Goal: Task Accomplishment & Management: Use online tool/utility

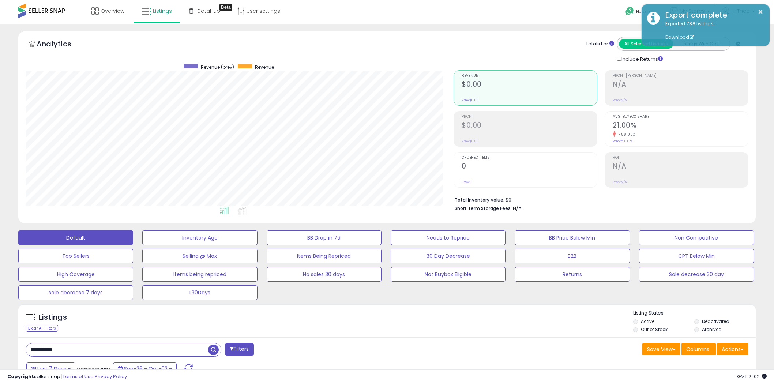
select select "***"
select select "**"
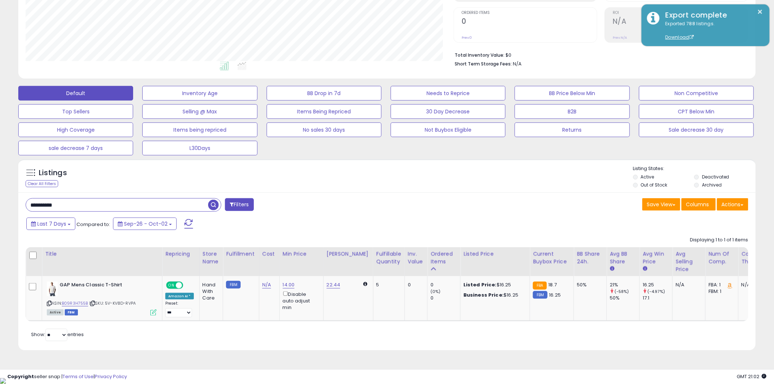
scroll to position [150, 428]
click at [238, 149] on button "L30Days" at bounding box center [199, 148] width 115 height 15
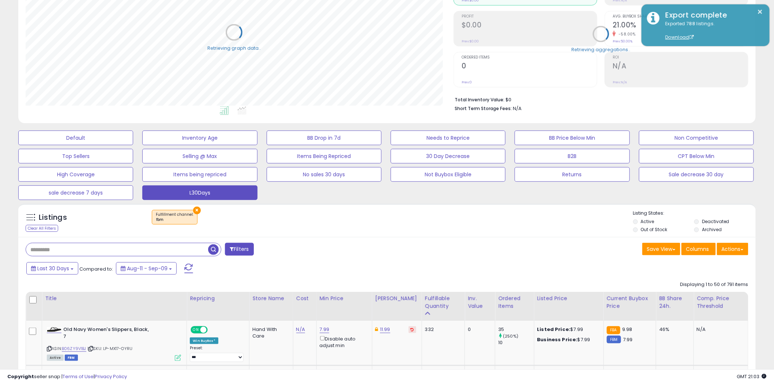
scroll to position [365419, 365141]
drag, startPoint x: 55, startPoint y: 250, endPoint x: 45, endPoint y: 251, distance: 10.3
click at [45, 251] on input "text" at bounding box center [117, 249] width 182 height 13
click at [653, 249] on button "Save View" at bounding box center [661, 249] width 38 height 12
click at [730, 247] on button "Actions" at bounding box center [732, 249] width 31 height 12
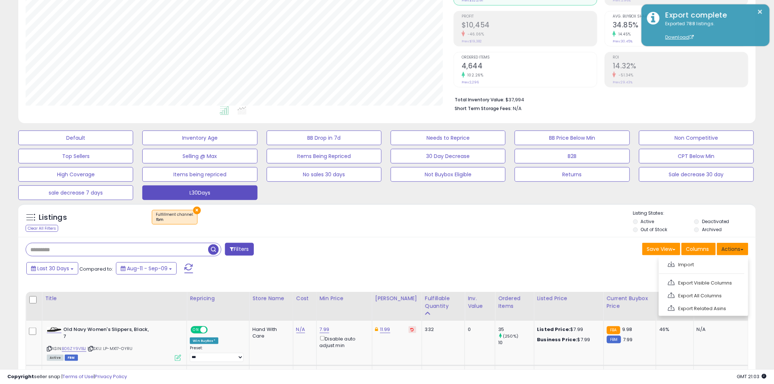
scroll to position [150, 428]
click at [708, 286] on link "Export Visible Columns" at bounding box center [702, 282] width 80 height 11
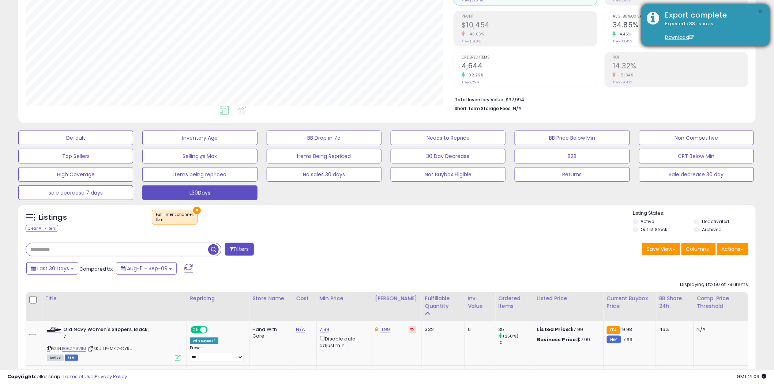
click at [760, 7] on button "×" at bounding box center [760, 11] width 6 height 9
click at [683, 38] on link "Download" at bounding box center [679, 37] width 29 height 6
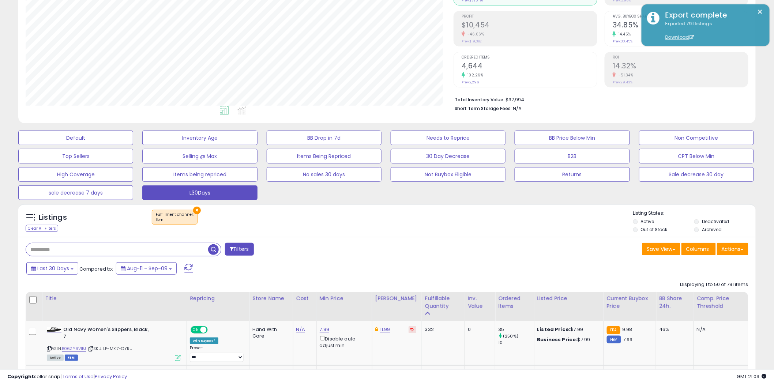
click at [43, 233] on div "Listings Clear All Filters" at bounding box center [81, 222] width 122 height 24
click at [50, 276] on div "Last 30 Days Compared to: Aug-11 - Sep-09" at bounding box center [295, 269] width 542 height 16
click at [55, 270] on span "Last 30 Days" at bounding box center [53, 268] width 32 height 7
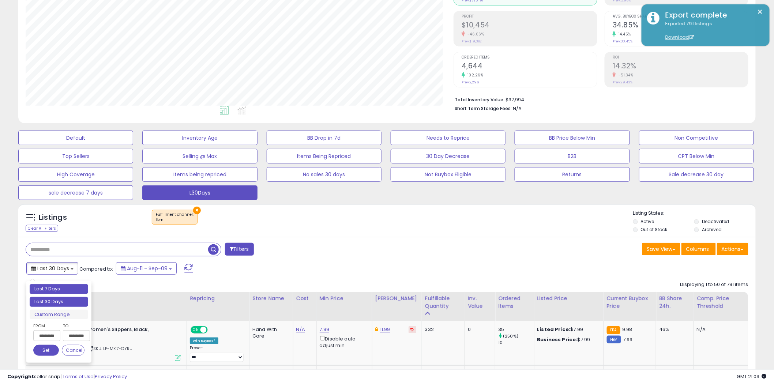
type input "**********"
click at [60, 291] on li "Last 7 Days" at bounding box center [59, 289] width 58 height 10
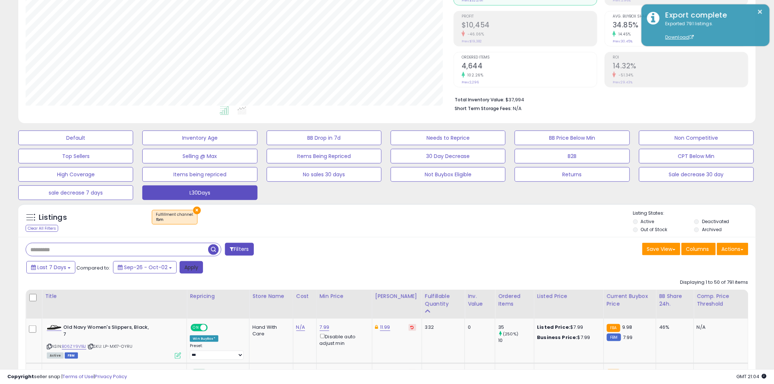
click at [184, 270] on button "Apply" at bounding box center [190, 267] width 23 height 12
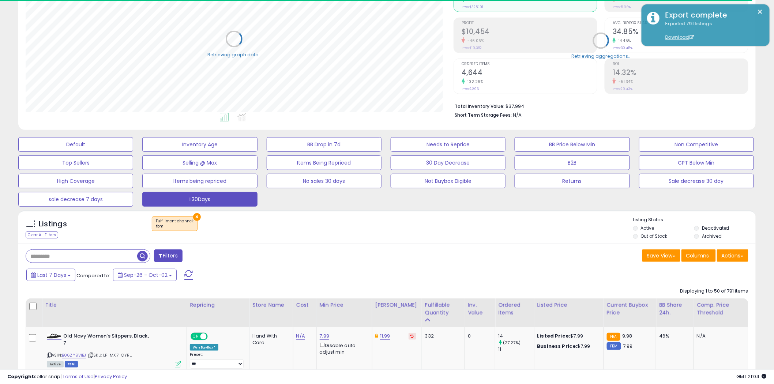
scroll to position [365419, 365141]
click at [724, 252] on button "Actions" at bounding box center [732, 255] width 31 height 12
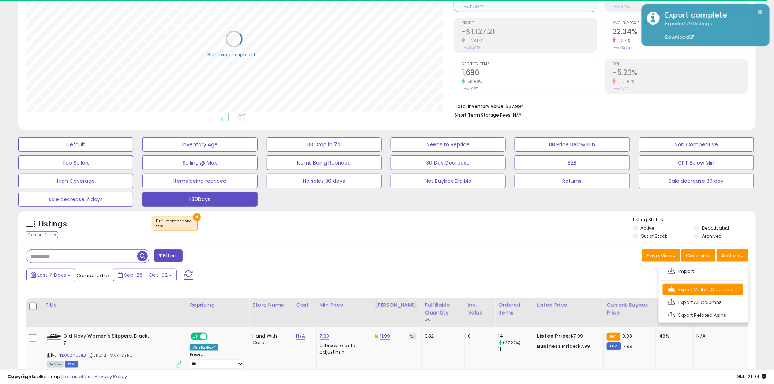
click at [707, 288] on link "Export Visible Columns" at bounding box center [702, 289] width 80 height 11
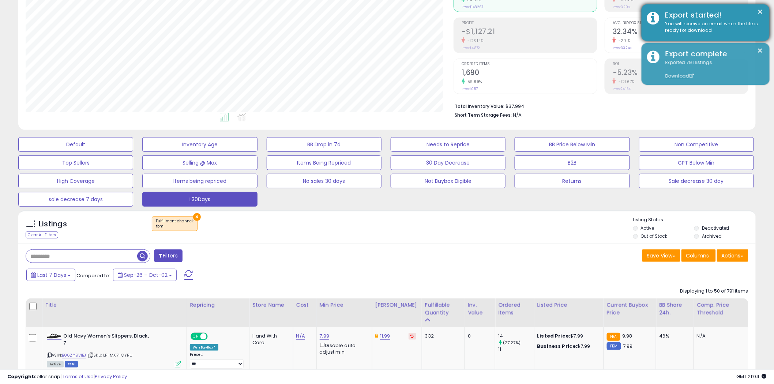
scroll to position [150, 428]
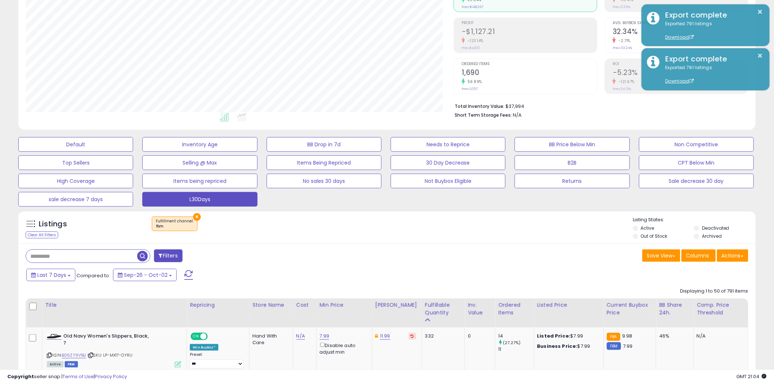
click at [762, 133] on div "Default Inventory Age BB Drop in 7d Needs to Reprice BB Price Below Min Non Com…" at bounding box center [386, 169] width 755 height 73
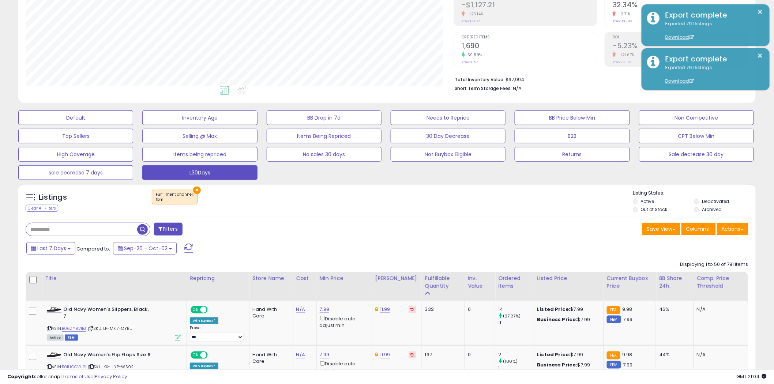
scroll to position [121, 0]
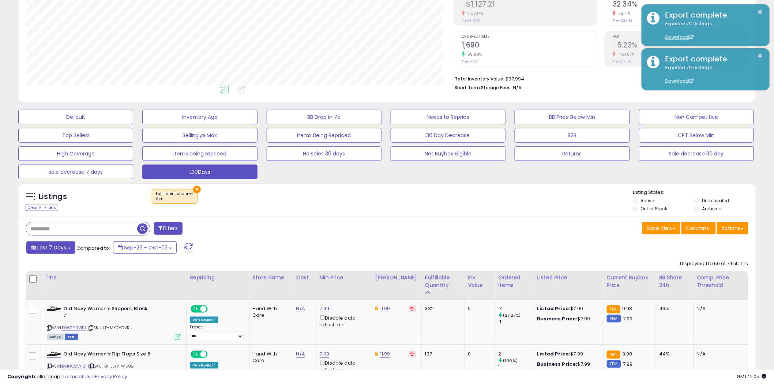
click at [57, 251] on span "Last 7 Days" at bounding box center [51, 247] width 29 height 7
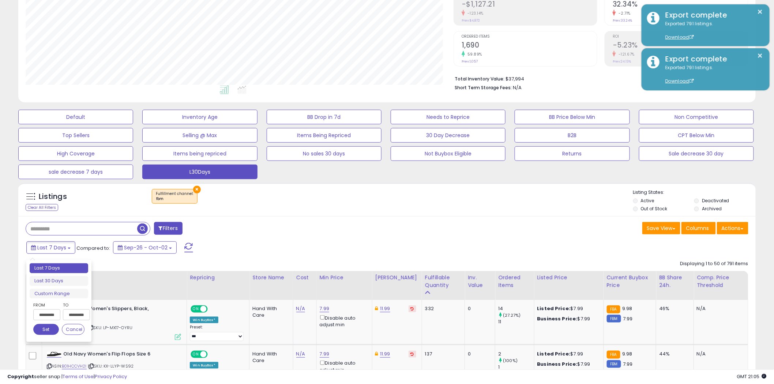
click at [45, 315] on input "**********" at bounding box center [46, 314] width 27 height 11
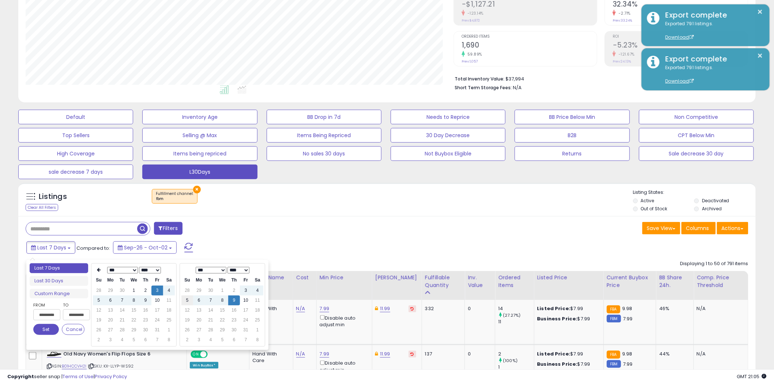
type input "**********"
click at [98, 269] on icon at bounding box center [99, 270] width 4 height 4
click at [156, 320] on td "26" at bounding box center [157, 320] width 12 height 10
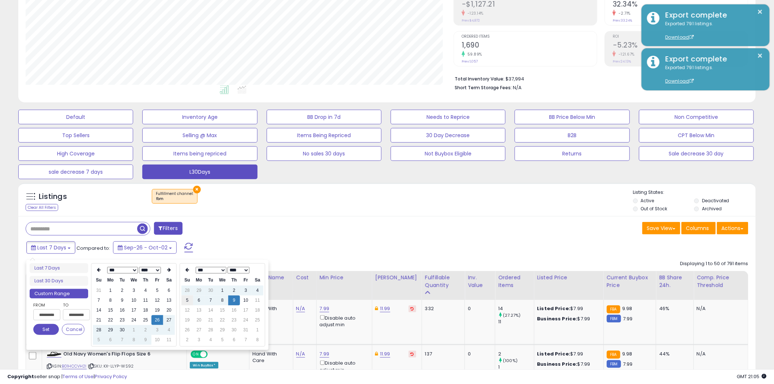
type input "**********"
click at [44, 330] on button "Set" at bounding box center [46, 329] width 26 height 11
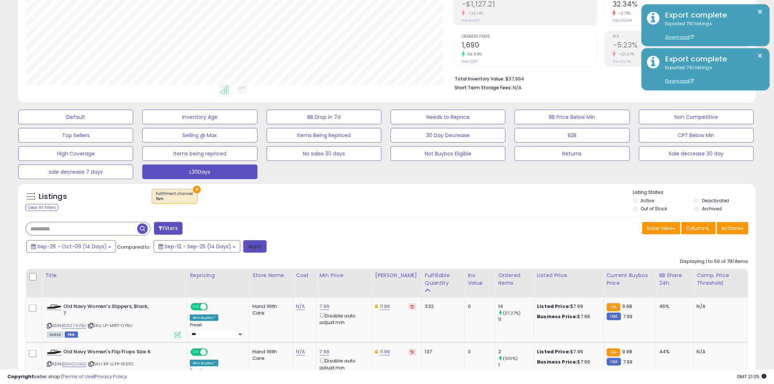
click at [250, 248] on button "Apply" at bounding box center [254, 246] width 23 height 12
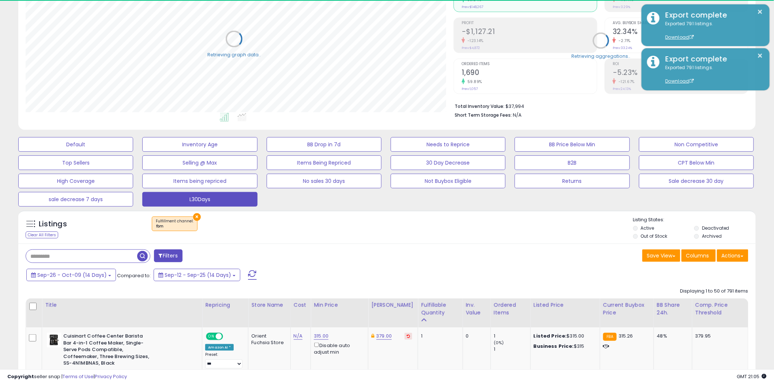
scroll to position [365419, 365141]
click at [741, 254] on button "Actions" at bounding box center [732, 255] width 31 height 12
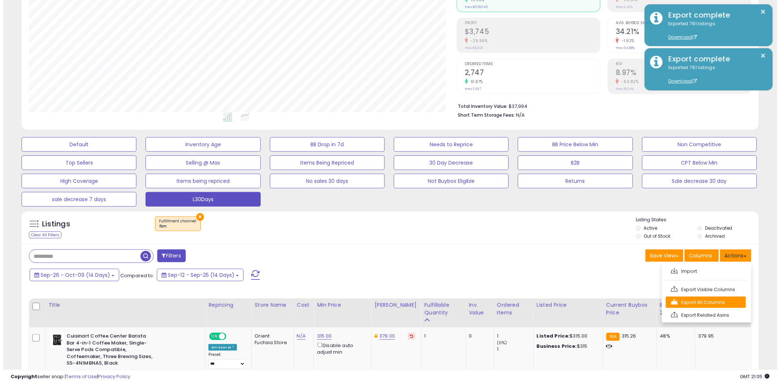
scroll to position [150, 428]
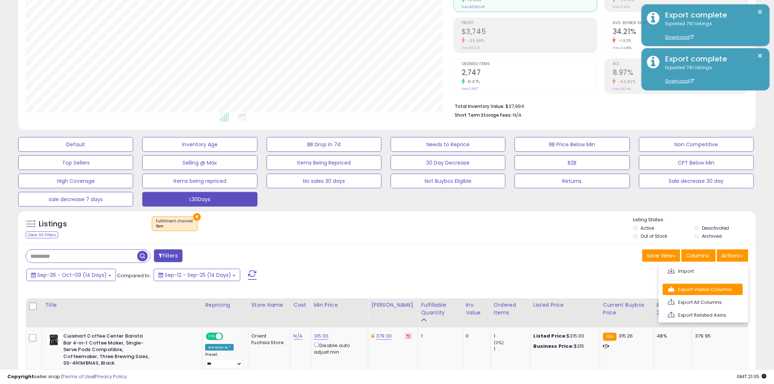
click at [719, 290] on link "Export Visible Columns" at bounding box center [702, 289] width 80 height 11
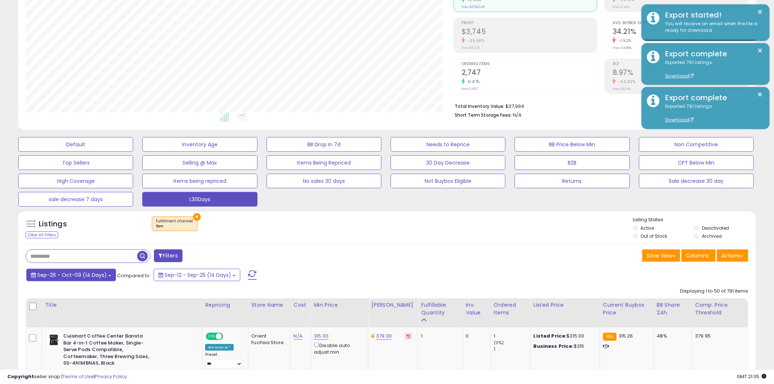
click at [75, 276] on span "Sep-26 - Oct-09 (14 Days)" at bounding box center [71, 274] width 69 height 7
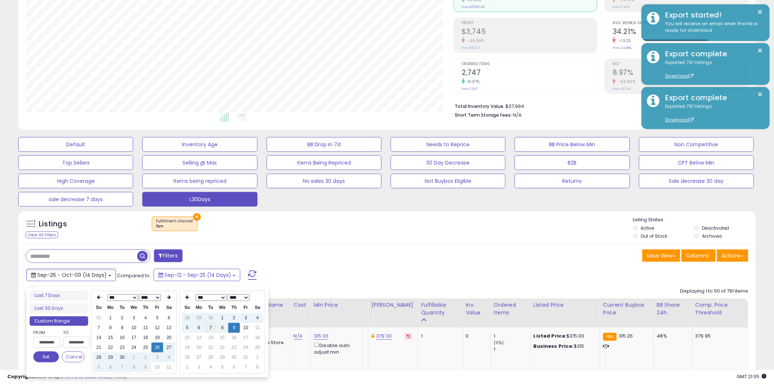
type input "**********"
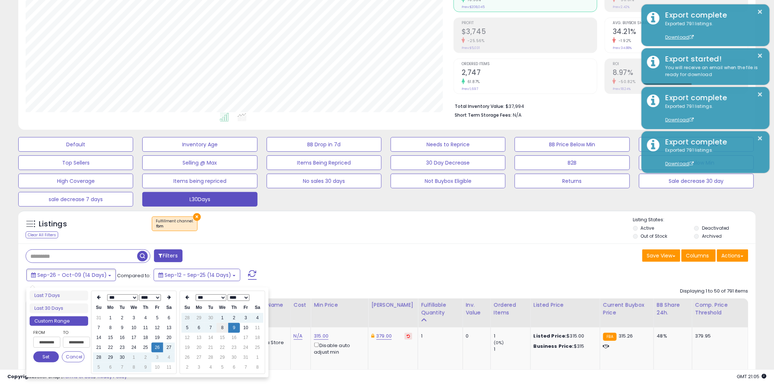
click at [222, 328] on td "8" at bounding box center [222, 328] width 12 height 10
type input "**********"
click at [45, 358] on button "Set" at bounding box center [46, 356] width 26 height 11
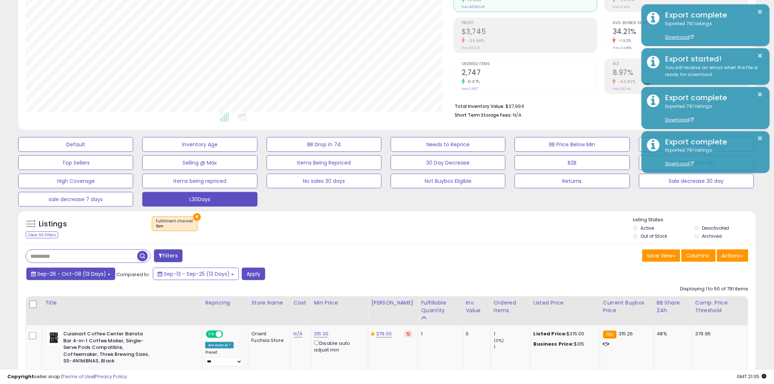
click at [99, 273] on span "Sep-26 - Oct-08 (13 Days)" at bounding box center [71, 273] width 69 height 7
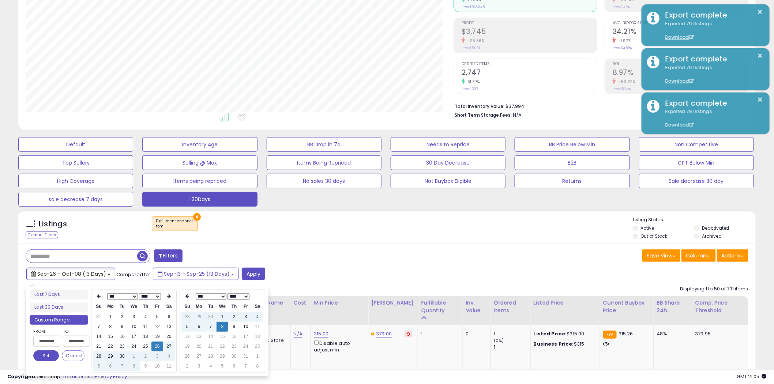
type input "**********"
click at [238, 326] on td "9" at bounding box center [234, 327] width 12 height 10
click at [245, 326] on td "10" at bounding box center [246, 327] width 12 height 10
type input "**********"
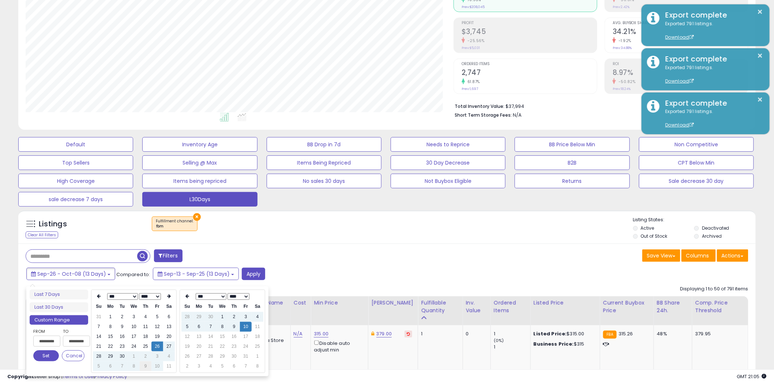
type input "**********"
click at [146, 366] on td "9" at bounding box center [146, 366] width 12 height 10
click at [254, 270] on button "Apply" at bounding box center [253, 274] width 23 height 12
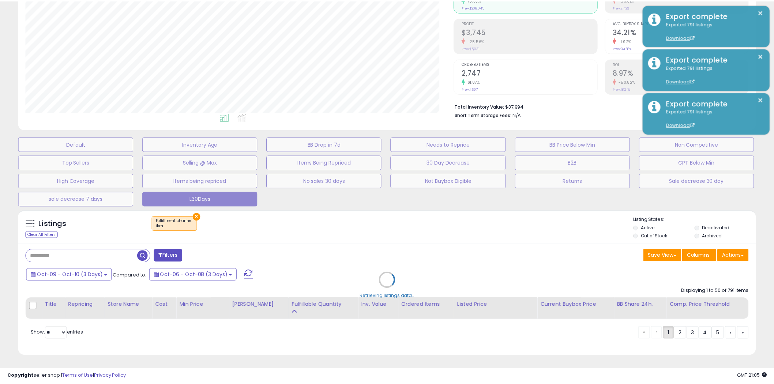
scroll to position [150, 432]
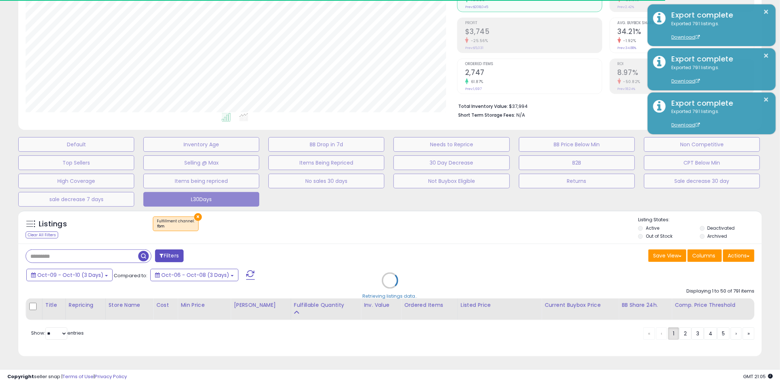
click at [71, 274] on div "Retrieving listings data.." at bounding box center [390, 286] width 754 height 159
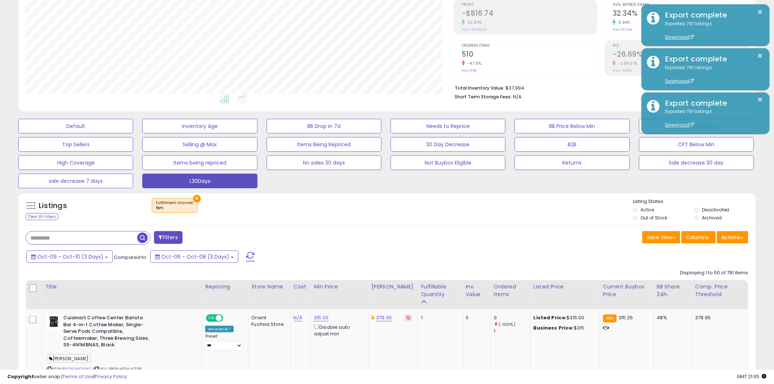
scroll to position [111, 0]
click at [43, 254] on span "Oct-09 - Oct-10 (3 Days)" at bounding box center [70, 256] width 66 height 7
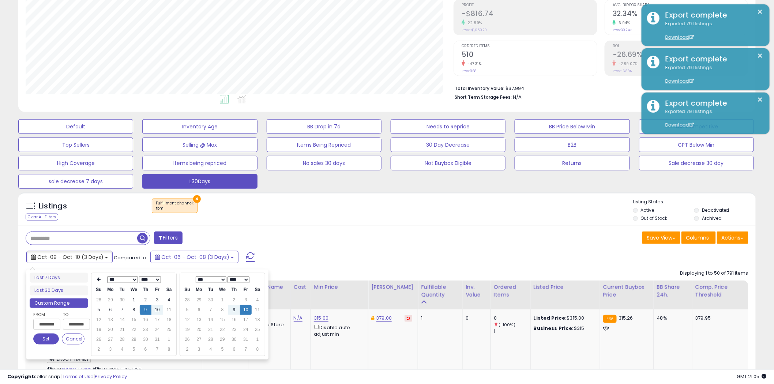
type input "**********"
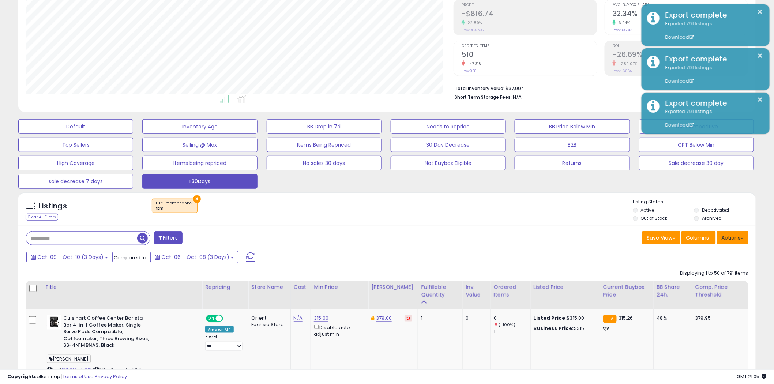
click at [730, 241] on button "Actions" at bounding box center [732, 237] width 31 height 12
click at [703, 273] on link "Export Visible Columns" at bounding box center [702, 271] width 80 height 11
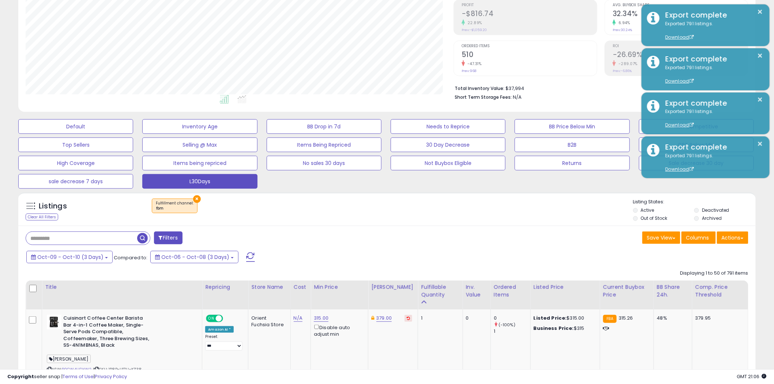
click at [84, 262] on button "Oct-09 - Oct-10 (3 Days)" at bounding box center [69, 257] width 86 height 12
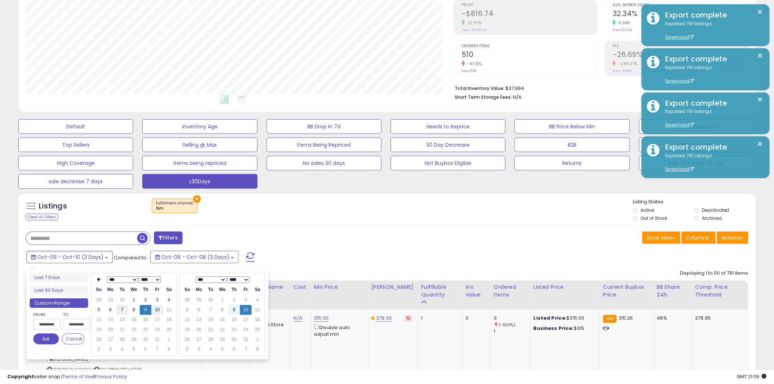
click at [123, 309] on td "7" at bounding box center [122, 310] width 12 height 10
type input "**********"
click at [46, 336] on button "Set" at bounding box center [46, 338] width 26 height 11
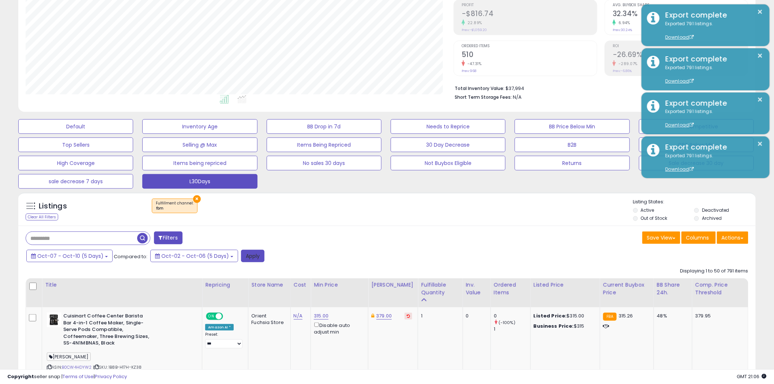
click at [244, 257] on button "Apply" at bounding box center [252, 256] width 23 height 12
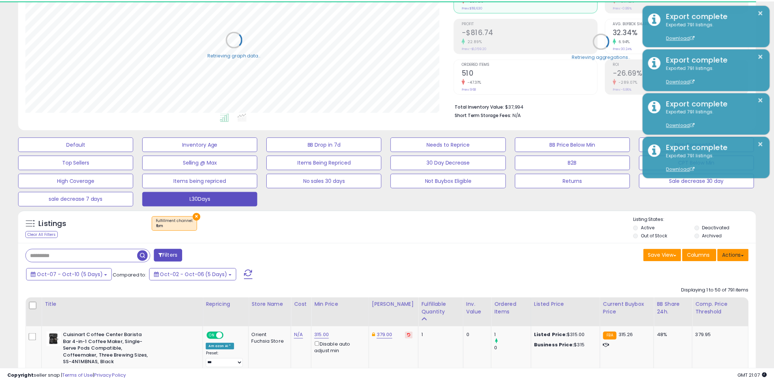
scroll to position [365419, 365141]
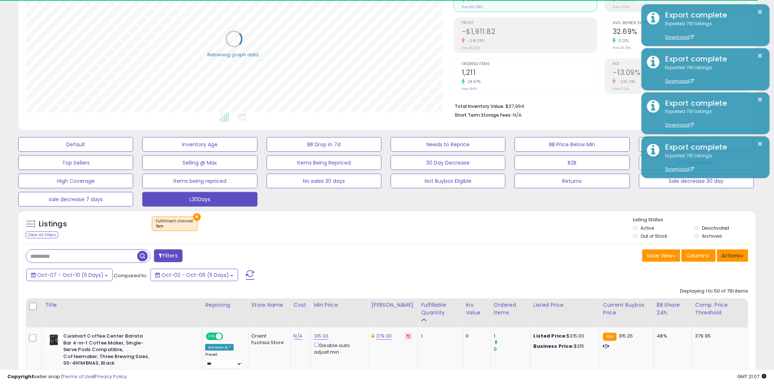
click at [737, 258] on button "Actions" at bounding box center [732, 255] width 31 height 12
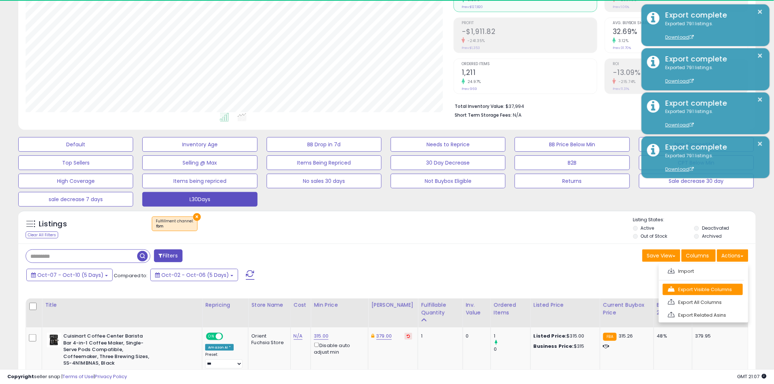
click at [712, 288] on link "Export Visible Columns" at bounding box center [702, 289] width 80 height 11
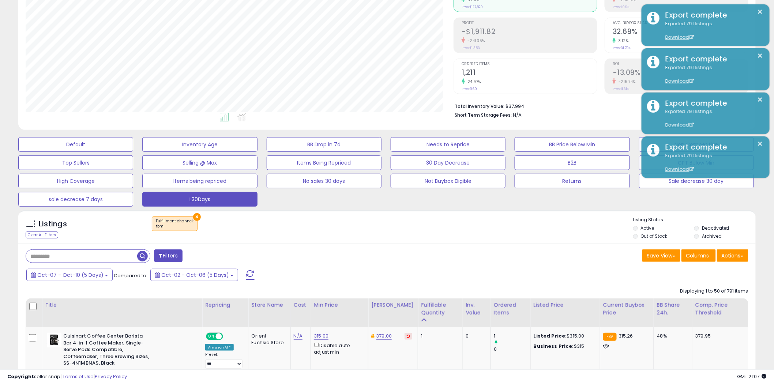
scroll to position [150, 428]
